Goal: Obtain resource: Download file/media

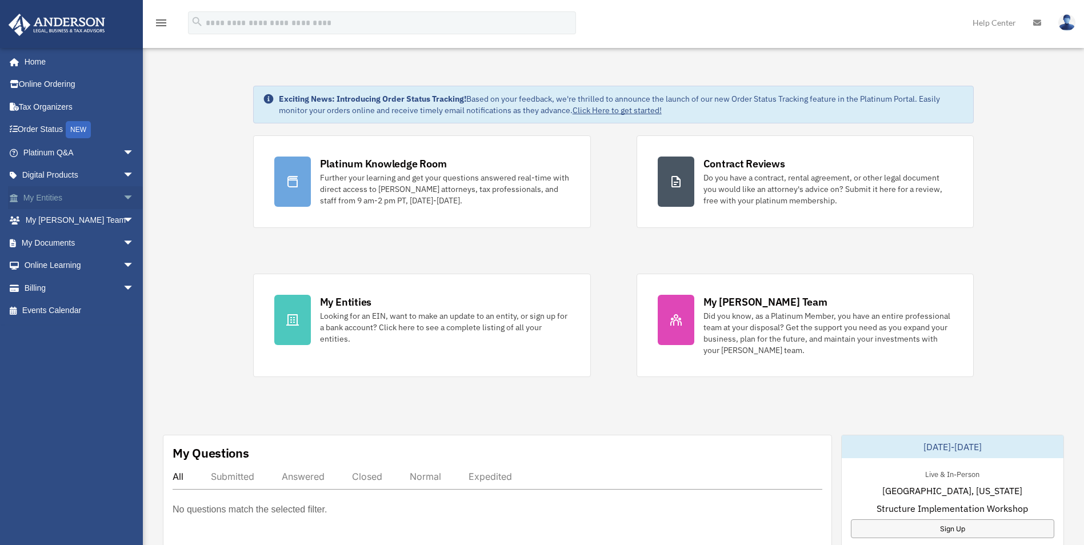
click at [94, 197] on link "My Entities arrow_drop_down" at bounding box center [79, 197] width 143 height 23
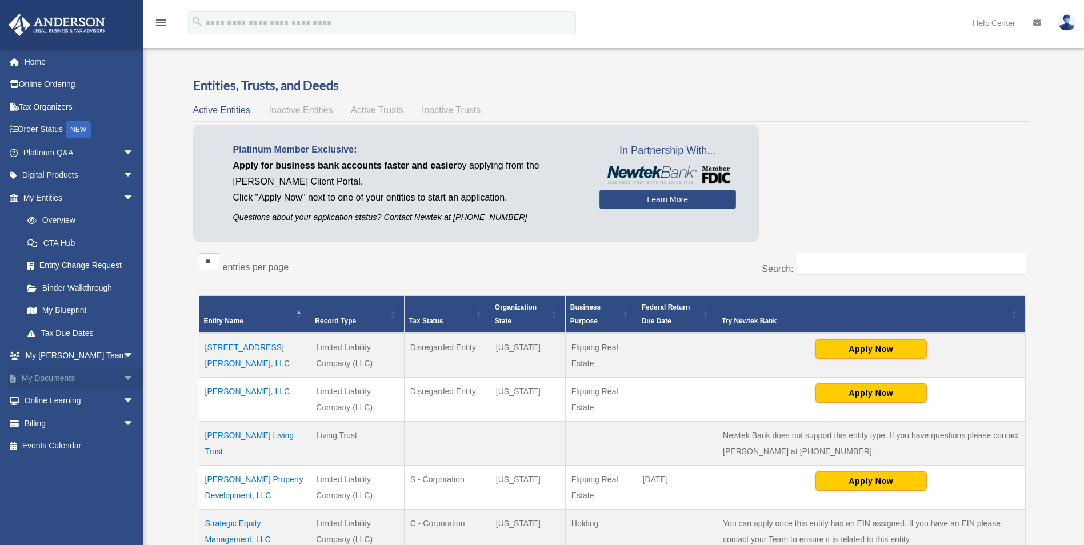
click at [123, 376] on span "arrow_drop_down" at bounding box center [134, 378] width 23 height 23
click at [74, 399] on link "Box" at bounding box center [83, 401] width 135 height 23
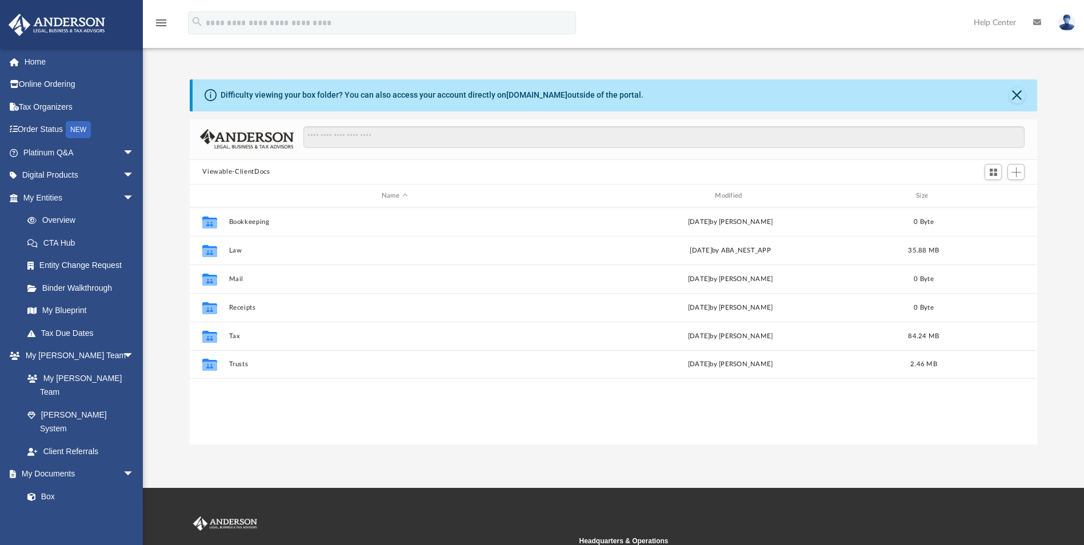
scroll to position [252, 839]
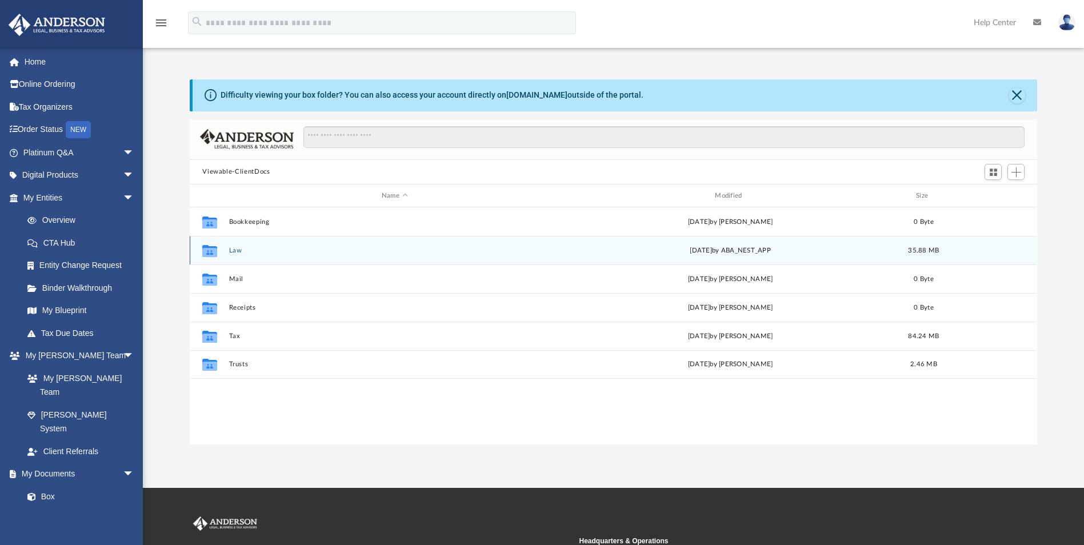
click at [236, 250] on button "Law" at bounding box center [394, 250] width 331 height 7
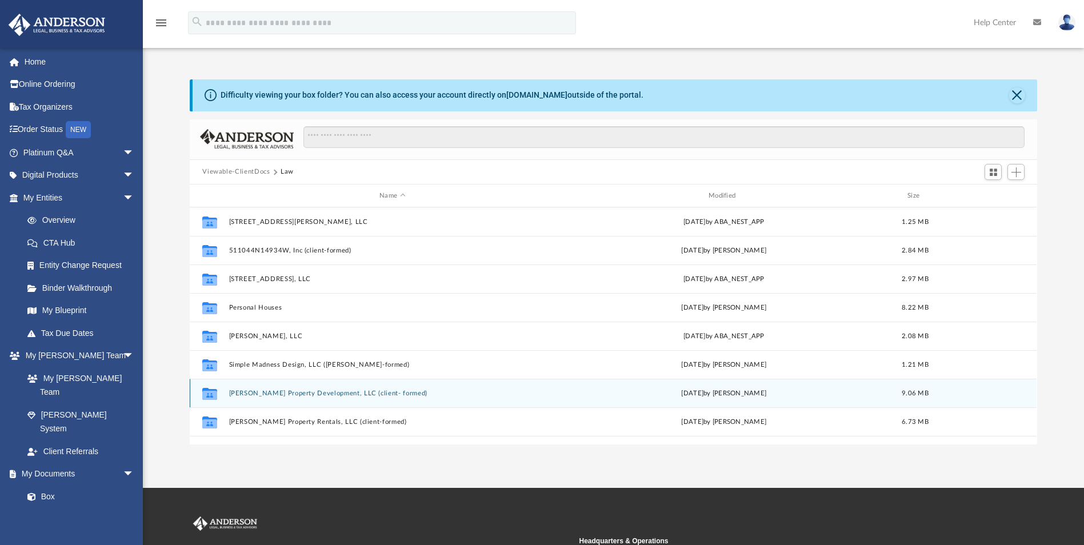
click at [325, 397] on button "[PERSON_NAME] Property Development, LLC (client- formed)" at bounding box center [392, 393] width 327 height 7
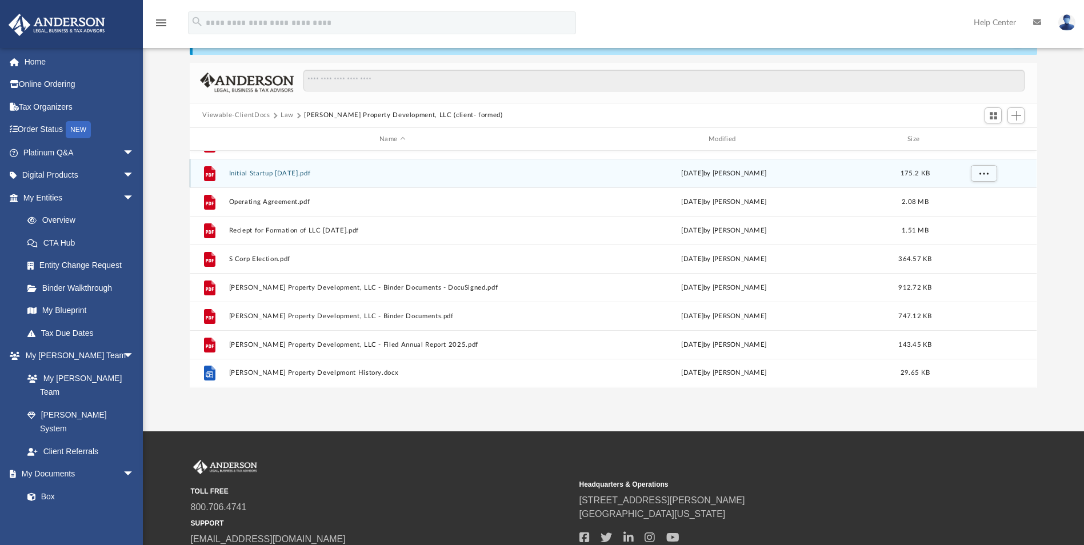
scroll to position [57, 0]
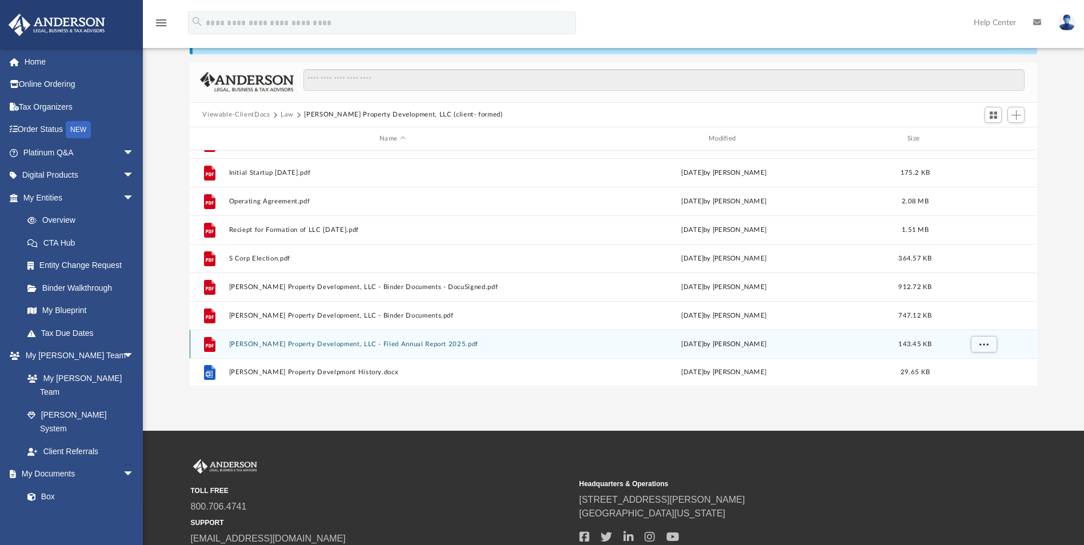
click at [429, 342] on button "Simpson Property Development, LLC - Filed Annual Report 2025.pdf" at bounding box center [392, 344] width 327 height 7
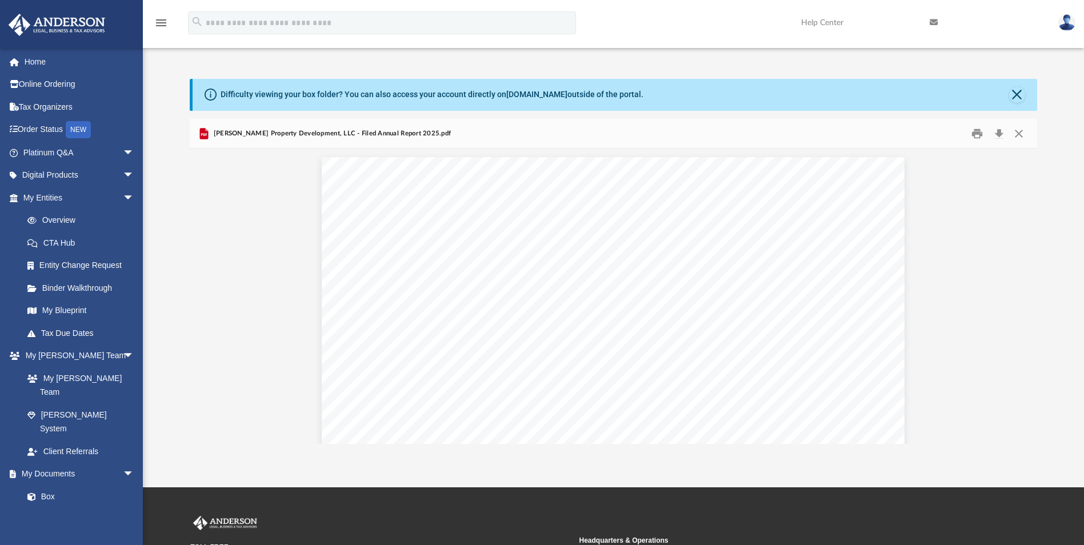
scroll to position [0, 0]
click at [980, 133] on button "Print" at bounding box center [977, 134] width 23 height 18
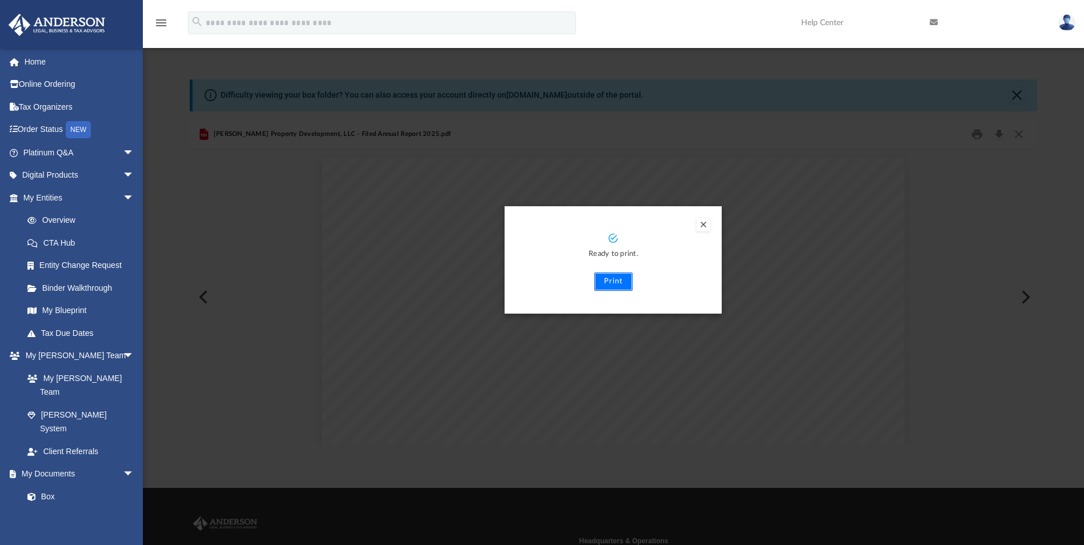
click at [619, 280] on button "Print" at bounding box center [614, 282] width 38 height 18
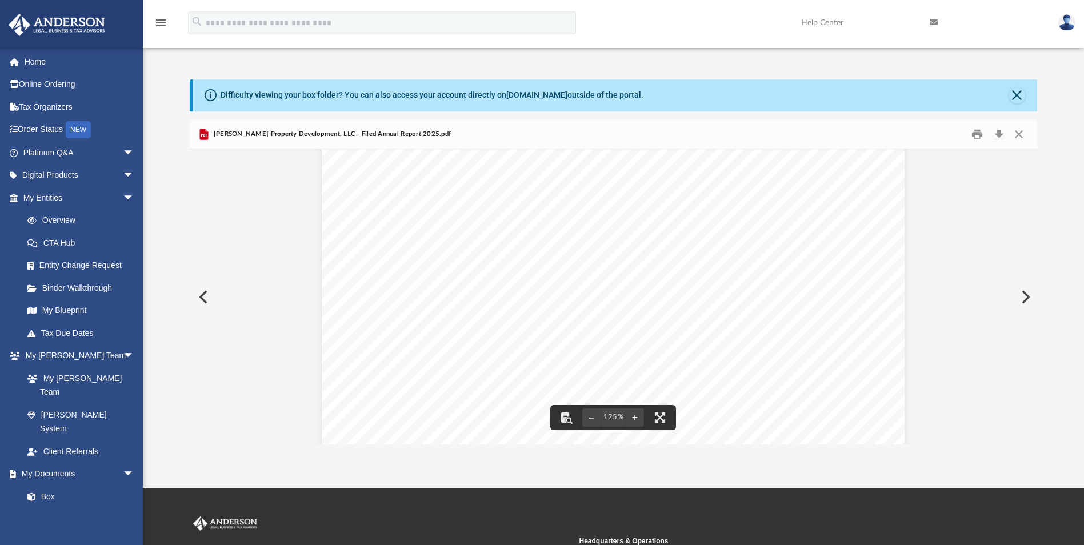
scroll to position [229, 0]
click at [1024, 138] on button "Close" at bounding box center [1019, 134] width 21 height 18
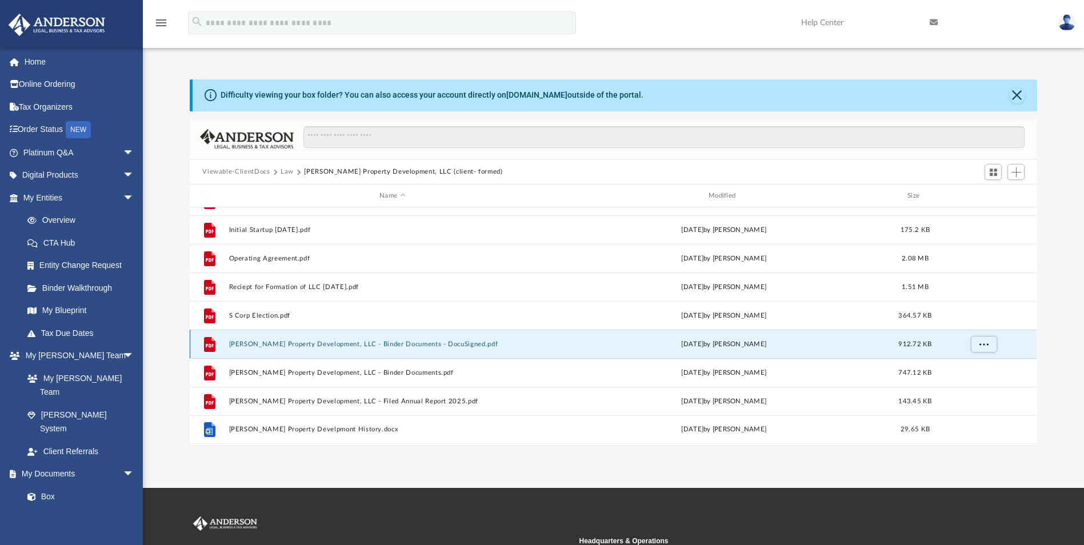
click at [324, 345] on button "Simpson Property Development, LLC - Binder Documents - DocuSigned.pdf" at bounding box center [392, 344] width 327 height 7
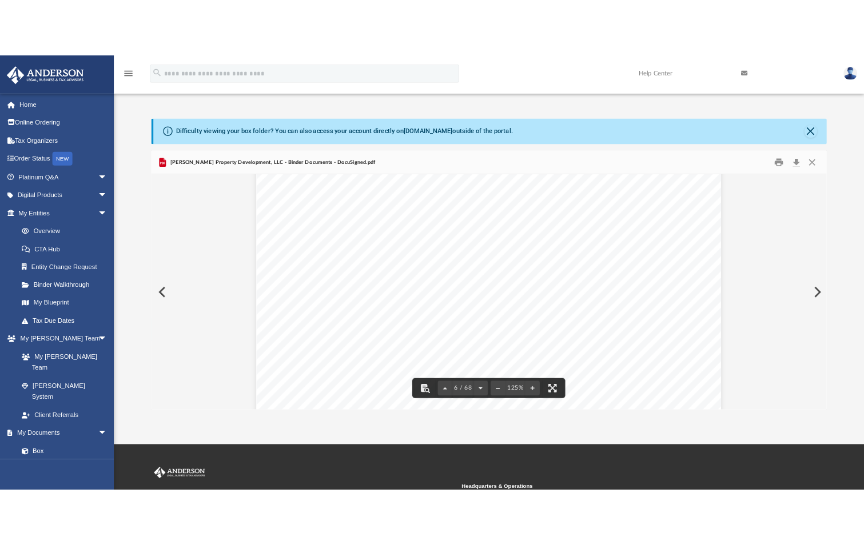
scroll to position [4688, 0]
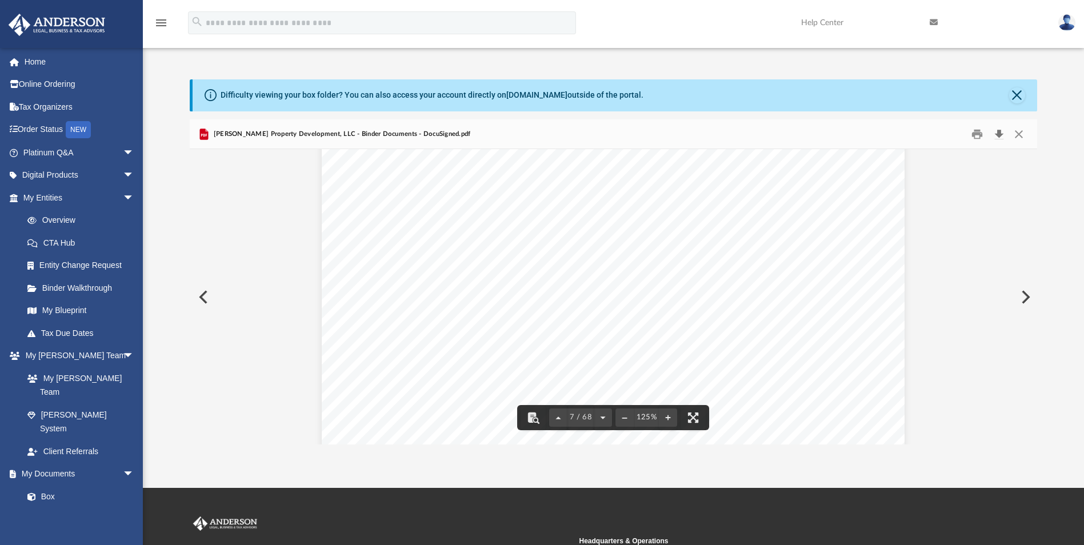
click at [995, 136] on button "Download" at bounding box center [999, 134] width 21 height 18
click at [981, 131] on button "Print" at bounding box center [977, 134] width 23 height 18
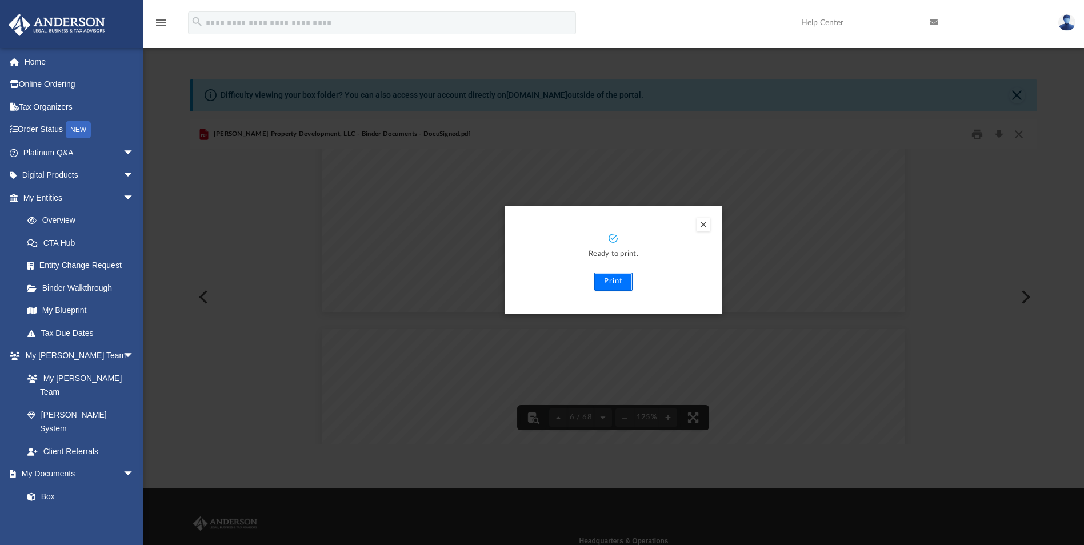
click at [615, 286] on button "Print" at bounding box center [614, 282] width 38 height 18
